Goal: Obtain resource: Obtain resource

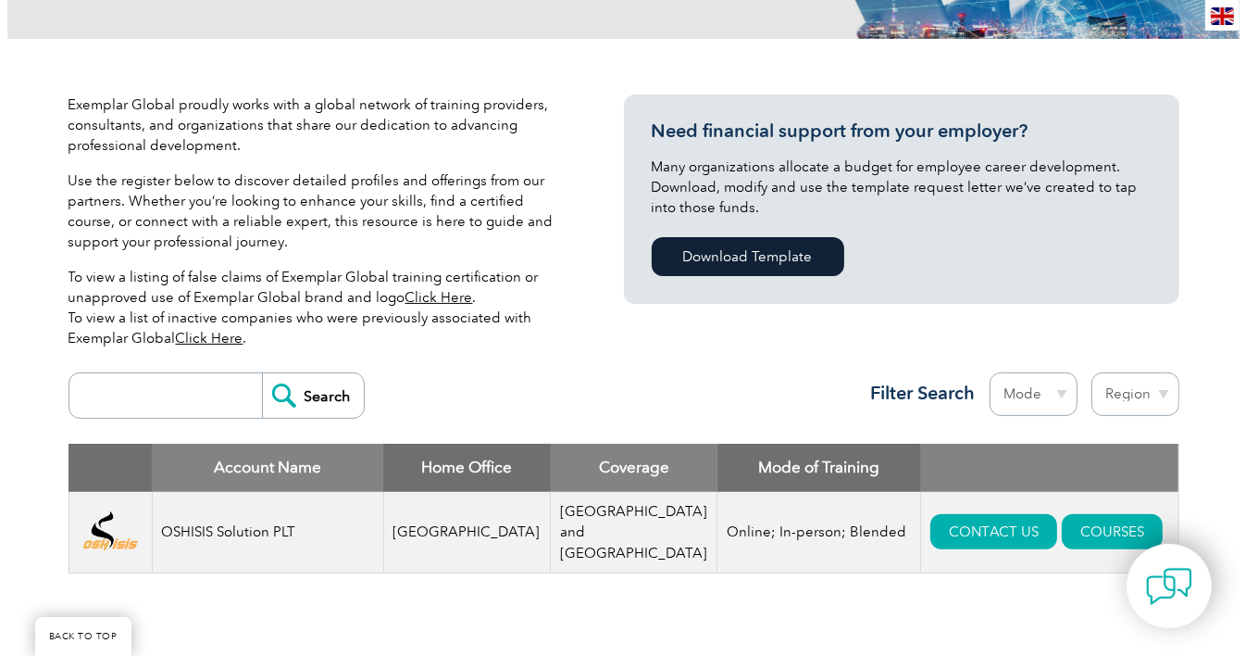
scroll to position [463, 0]
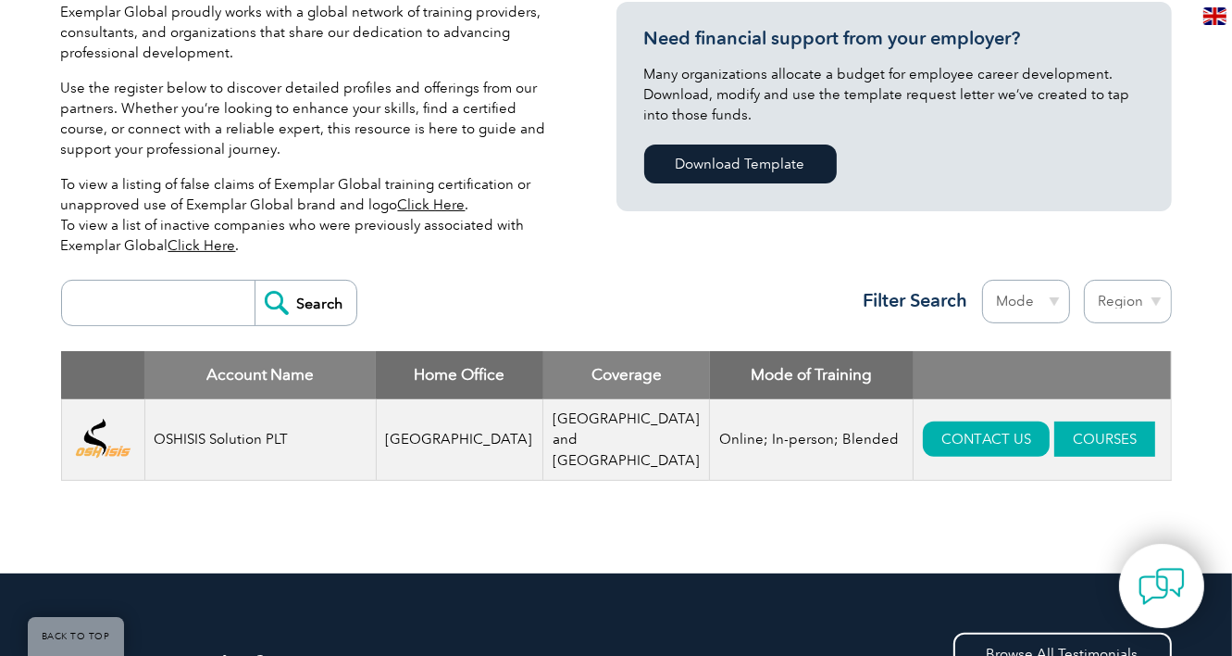
click at [1055, 421] on link "COURSES" at bounding box center [1105, 438] width 101 height 35
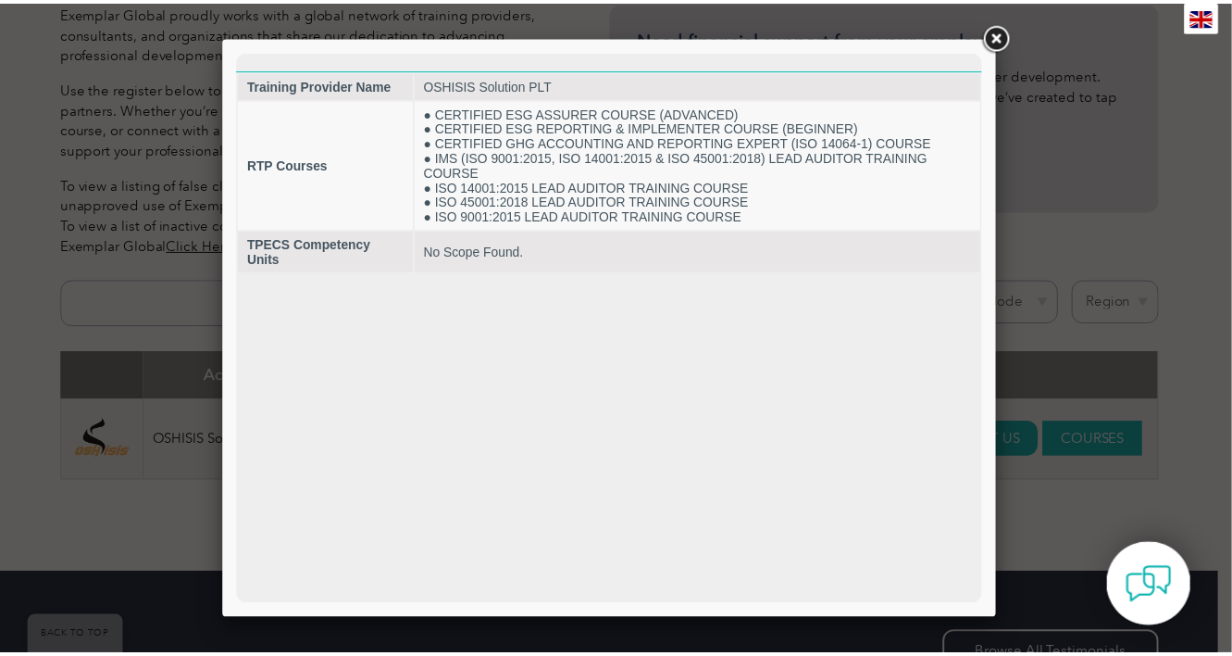
scroll to position [0, 0]
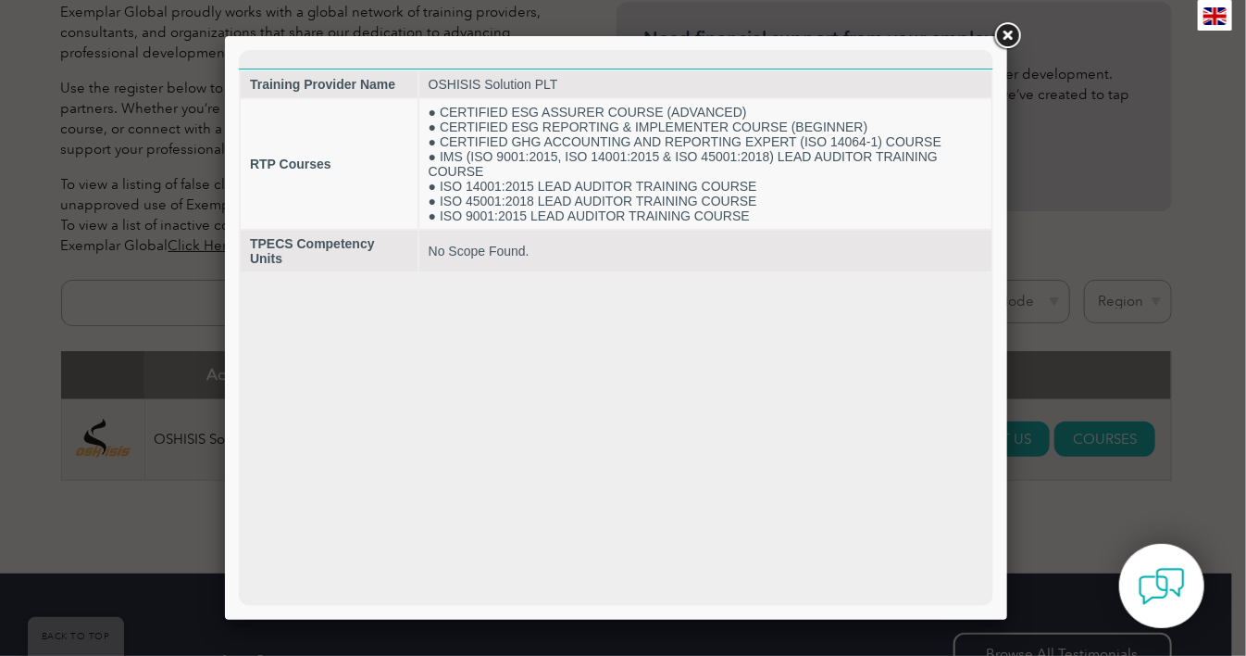
click at [1007, 32] on link at bounding box center [1007, 35] width 33 height 33
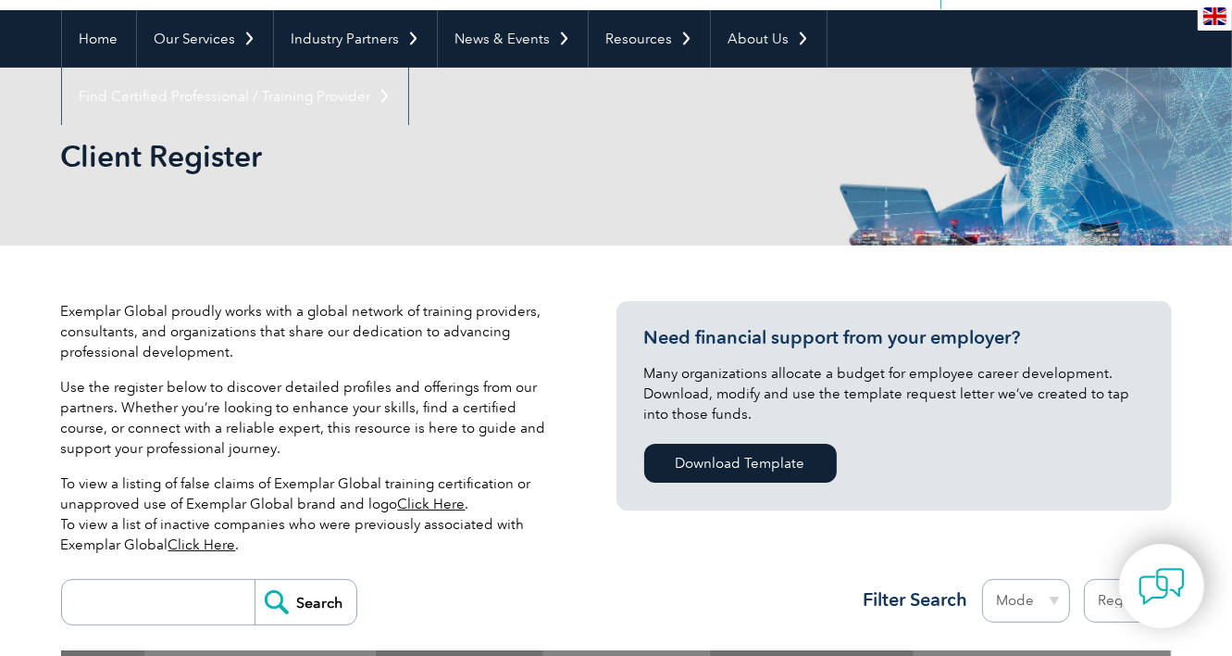
scroll to position [185, 0]
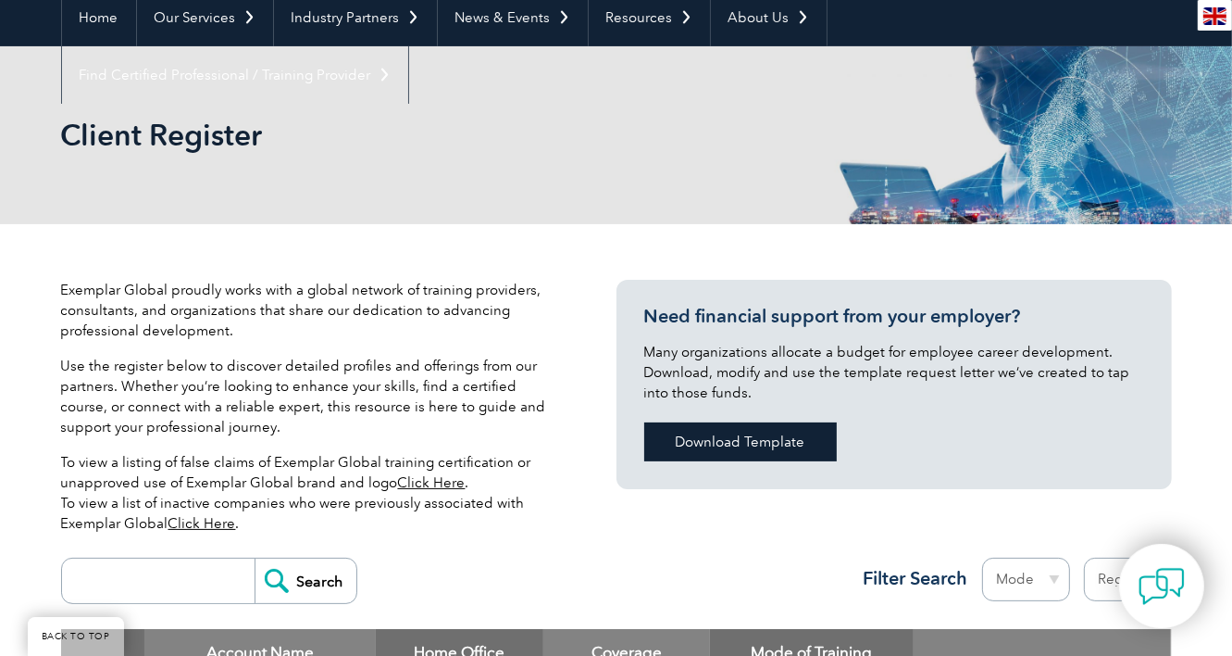
click at [728, 452] on link "Download Template" at bounding box center [740, 441] width 193 height 39
